Goal: Feedback & Contribution: Leave review/rating

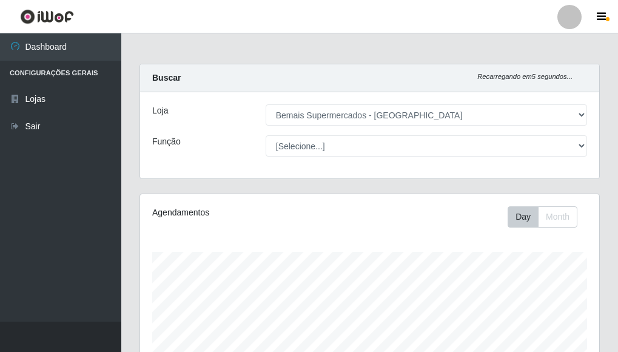
select select "249"
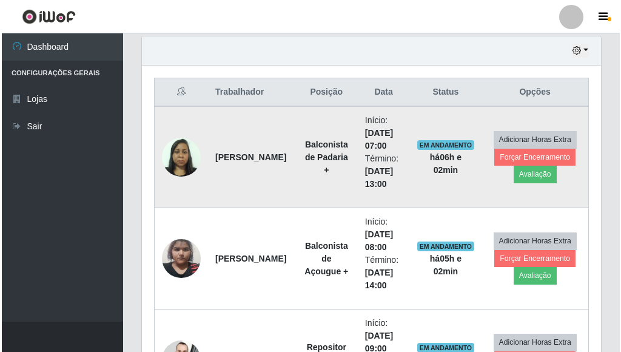
scroll to position [419, 0]
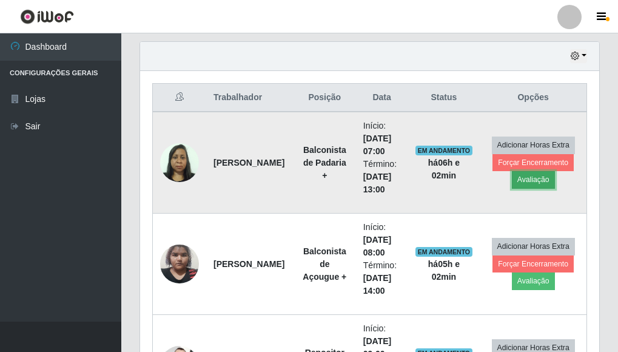
click at [542, 184] on button "Avaliação" at bounding box center [533, 179] width 43 height 17
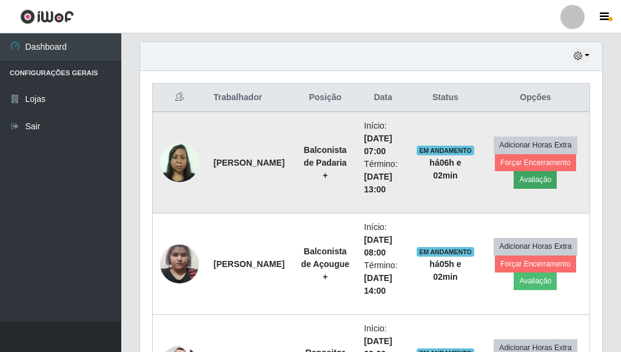
scroll to position [252, 452]
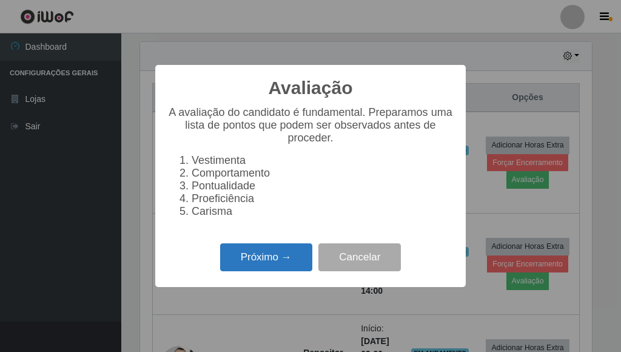
click at [292, 253] on button "Próximo →" at bounding box center [266, 257] width 92 height 28
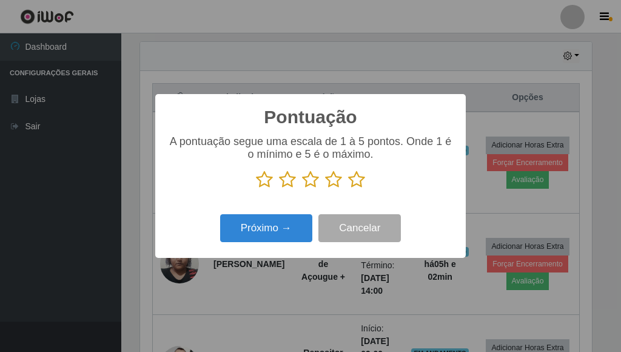
scroll to position [605890, 605690]
click at [354, 181] on icon at bounding box center [356, 179] width 17 height 18
click at [348, 189] on input "radio" at bounding box center [348, 189] width 0 height 0
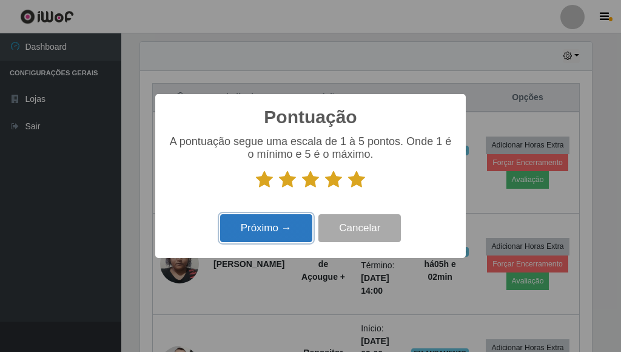
click at [283, 218] on button "Próximo →" at bounding box center [266, 228] width 92 height 28
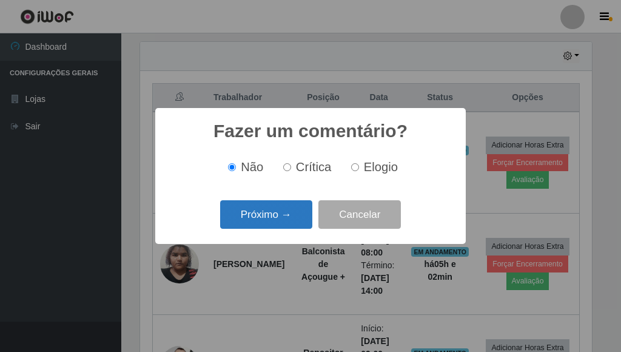
click at [281, 219] on button "Próximo →" at bounding box center [266, 214] width 92 height 28
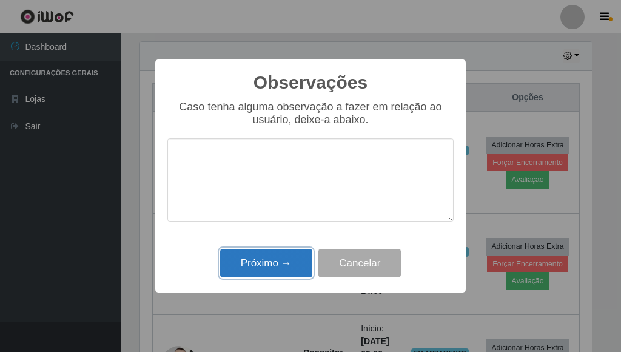
click at [261, 256] on button "Próximo →" at bounding box center [266, 263] width 92 height 28
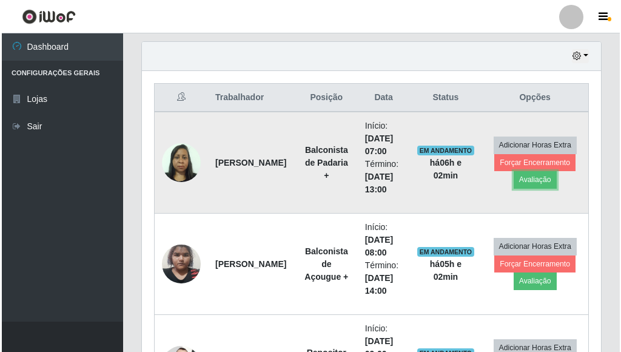
scroll to position [252, 459]
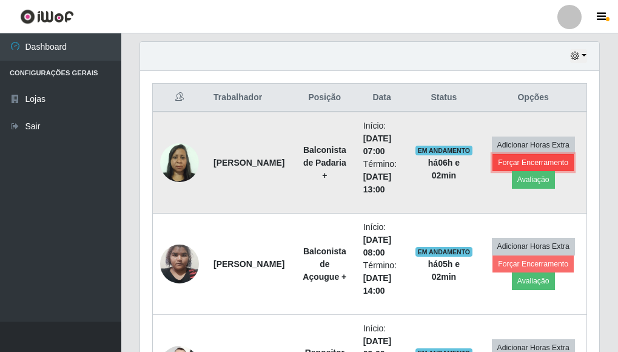
click at [506, 158] on button "Forçar Encerramento" at bounding box center [532, 162] width 81 height 17
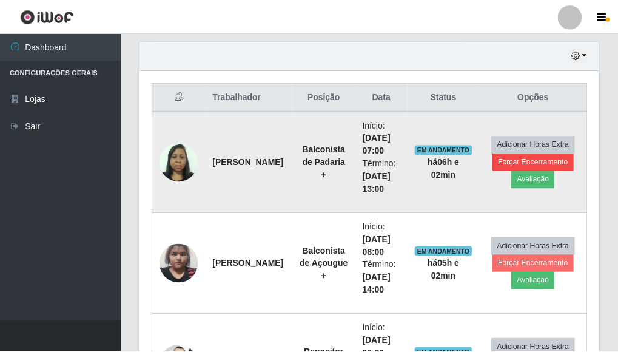
scroll to position [252, 452]
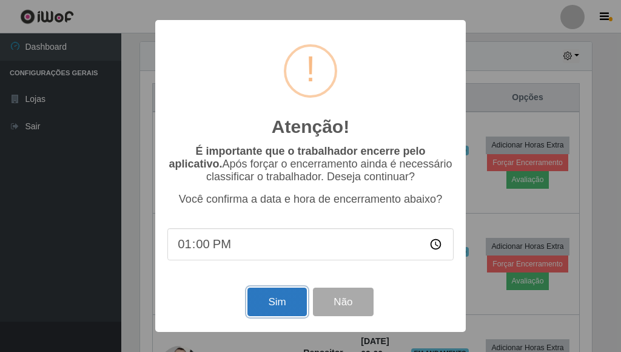
click at [269, 302] on button "Sim" at bounding box center [276, 301] width 59 height 28
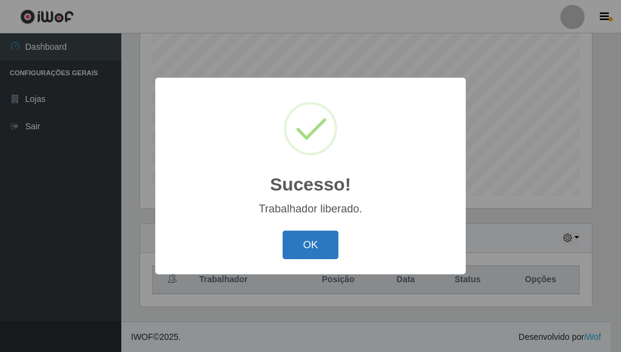
click at [315, 245] on button "OK" at bounding box center [310, 244] width 56 height 28
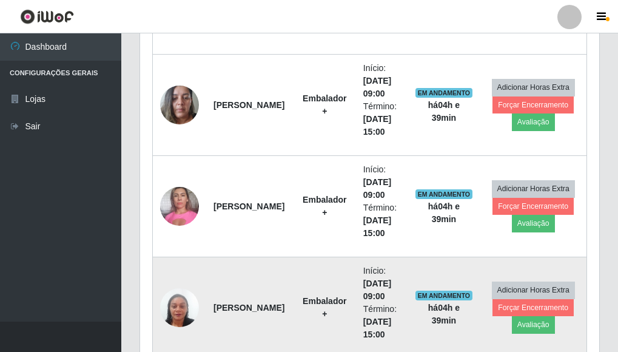
scroll to position [601, 0]
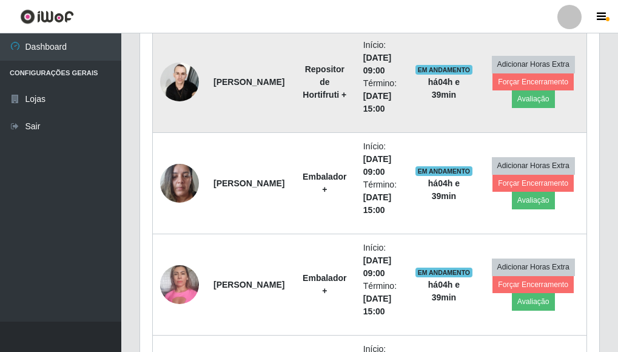
click at [181, 84] on img at bounding box center [179, 82] width 39 height 52
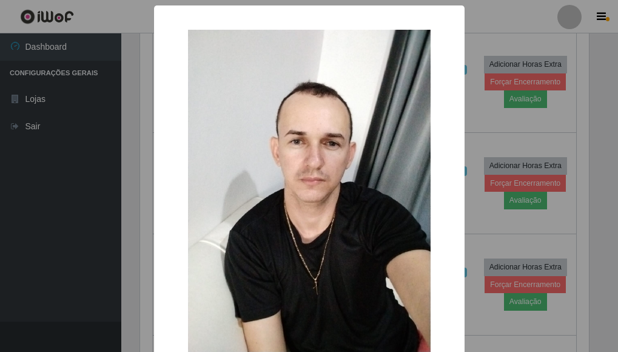
scroll to position [252, 452]
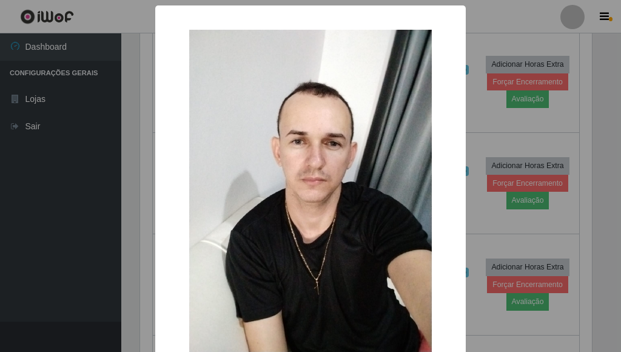
click at [494, 113] on div "× OK Cancel" at bounding box center [310, 176] width 621 height 352
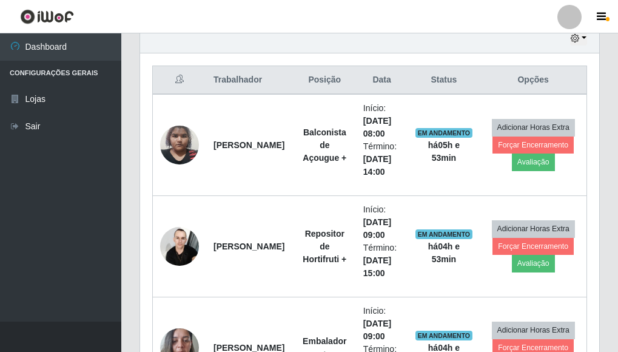
scroll to position [298, 0]
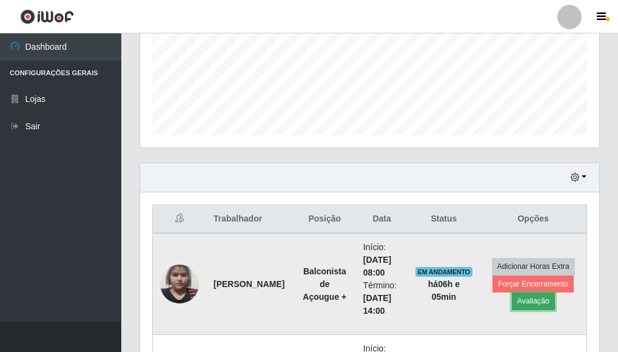
click at [537, 304] on button "Avaliação" at bounding box center [533, 300] width 43 height 17
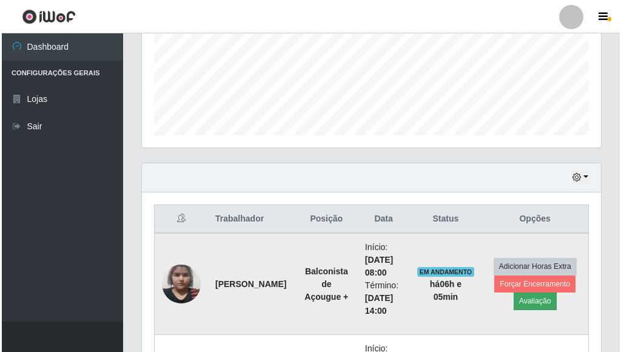
scroll to position [252, 452]
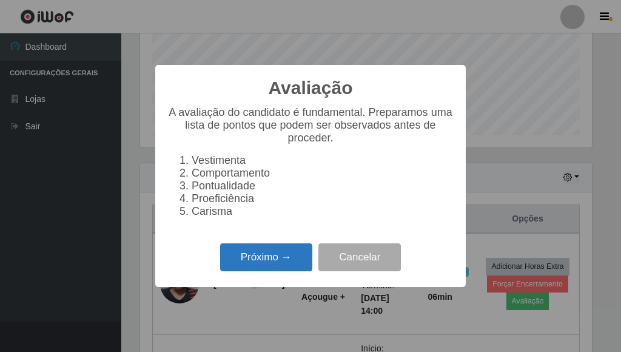
click at [262, 253] on button "Próximo →" at bounding box center [266, 257] width 92 height 28
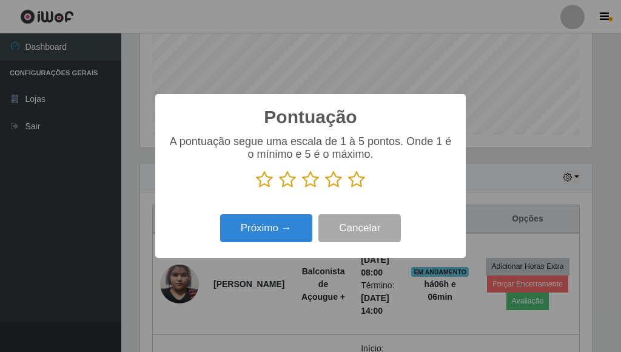
click at [359, 178] on icon at bounding box center [356, 179] width 17 height 18
click at [348, 189] on input "radio" at bounding box center [348, 189] width 0 height 0
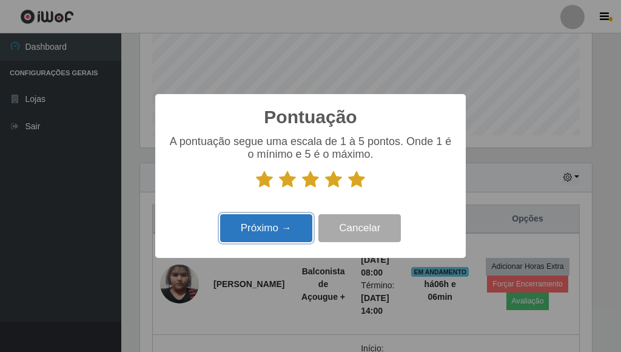
click at [267, 222] on button "Próximo →" at bounding box center [266, 228] width 92 height 28
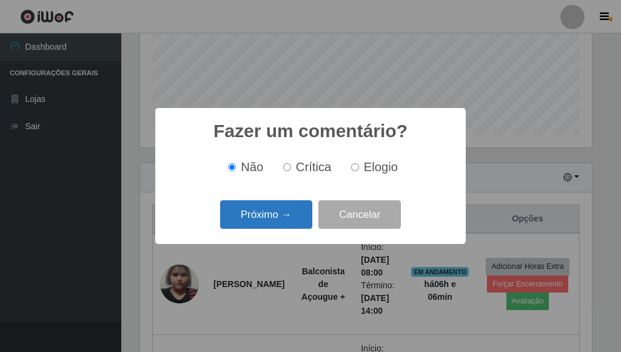
click at [288, 219] on button "Próximo →" at bounding box center [266, 214] width 92 height 28
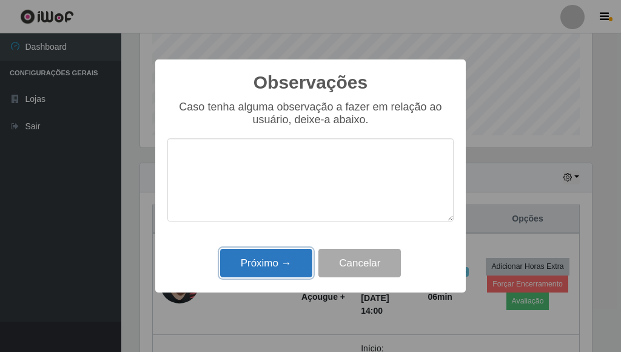
click at [282, 256] on button "Próximo →" at bounding box center [266, 263] width 92 height 28
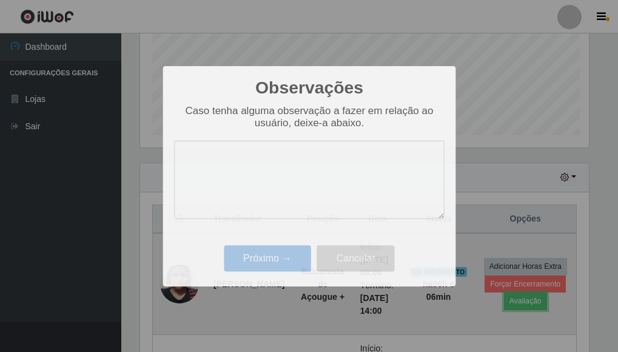
scroll to position [252, 459]
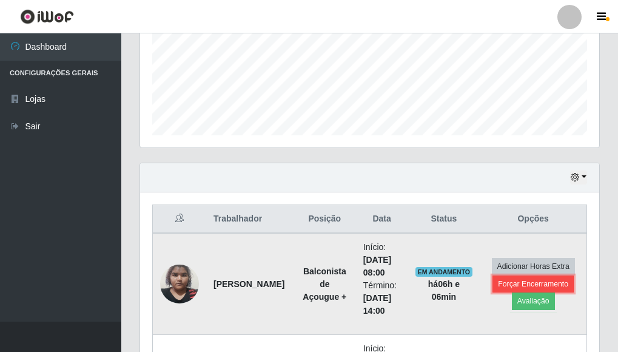
click at [541, 281] on button "Forçar Encerramento" at bounding box center [532, 283] width 81 height 17
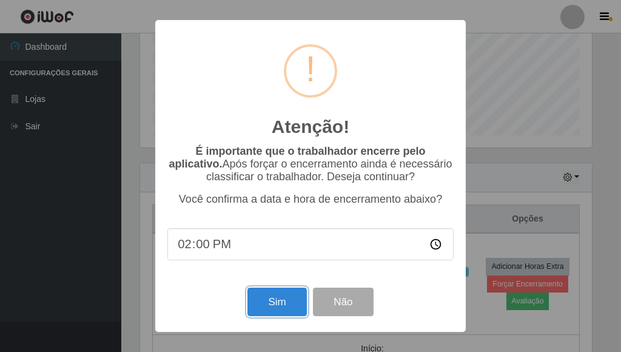
click at [282, 299] on button "Sim" at bounding box center [276, 301] width 59 height 28
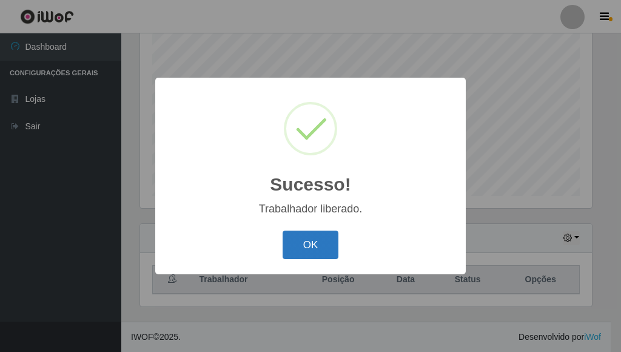
click at [304, 239] on button "OK" at bounding box center [310, 244] width 56 height 28
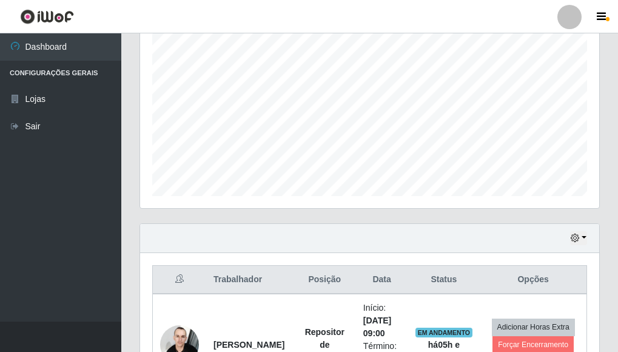
scroll to position [252, 459]
